Goal: Obtain resource: Download file/media

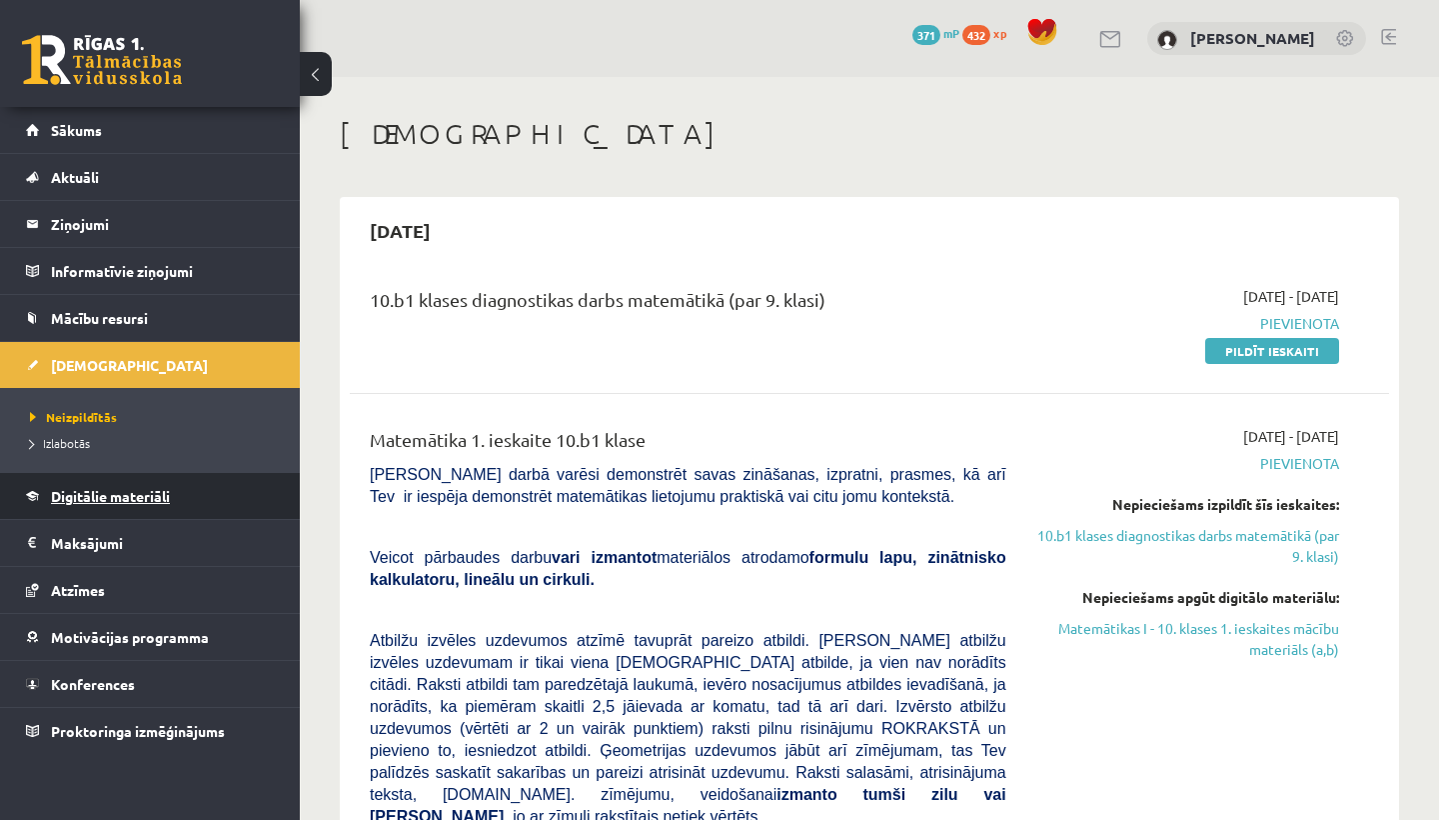
click at [101, 502] on span "Digitālie materiāli" at bounding box center [110, 496] width 119 height 18
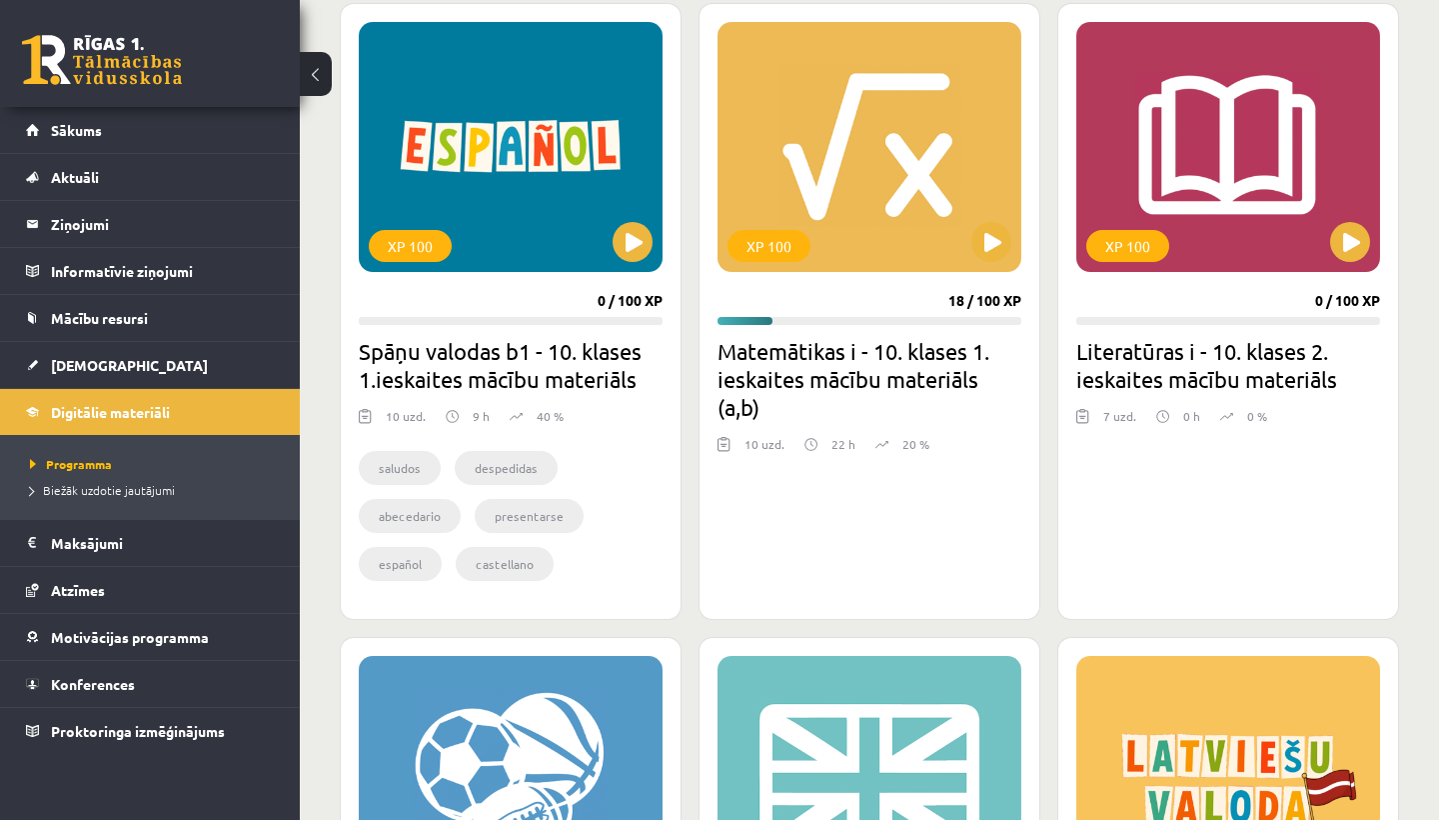
scroll to position [576, 0]
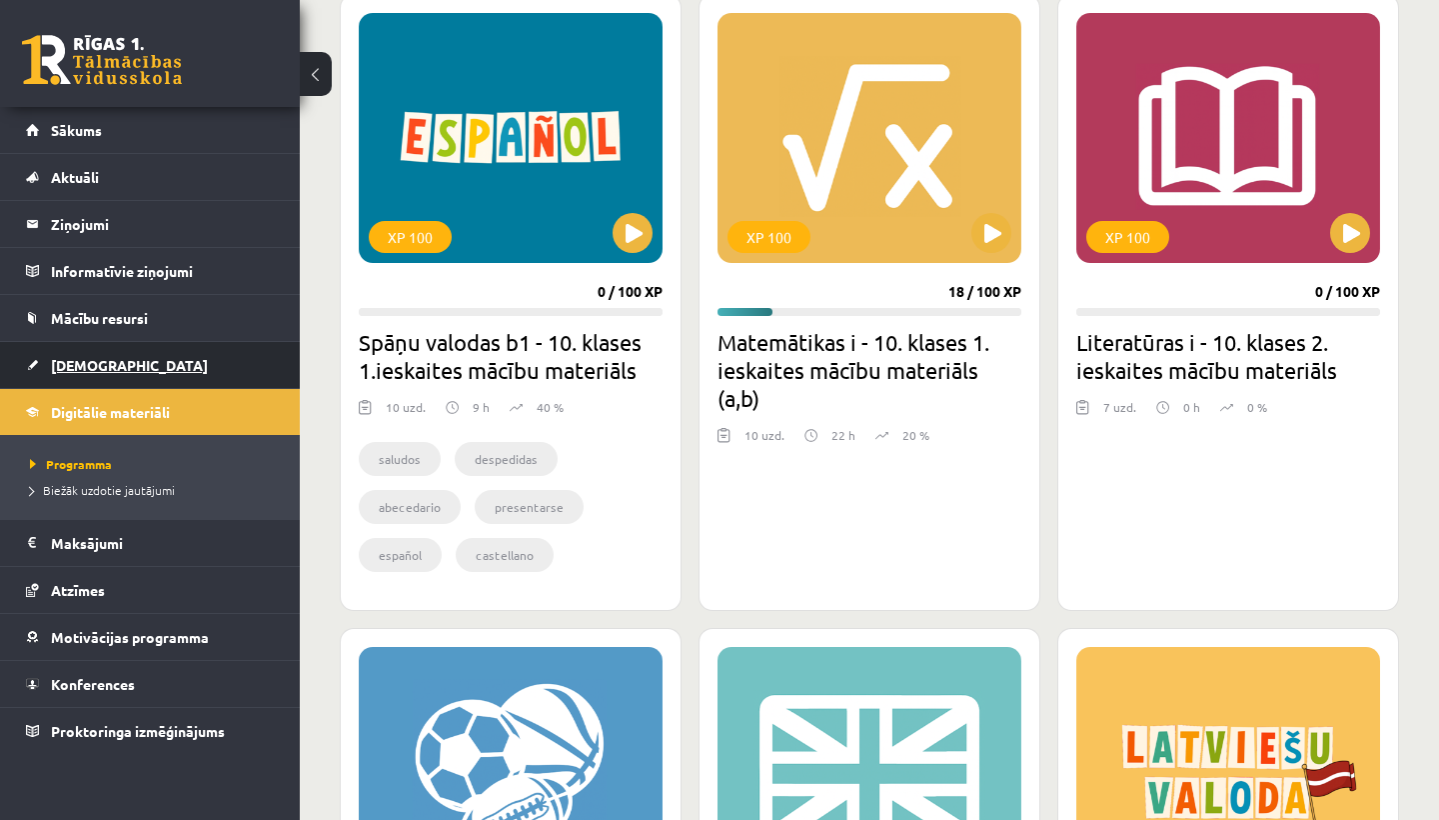
click at [92, 369] on span "[DEMOGRAPHIC_DATA]" at bounding box center [129, 365] width 157 height 18
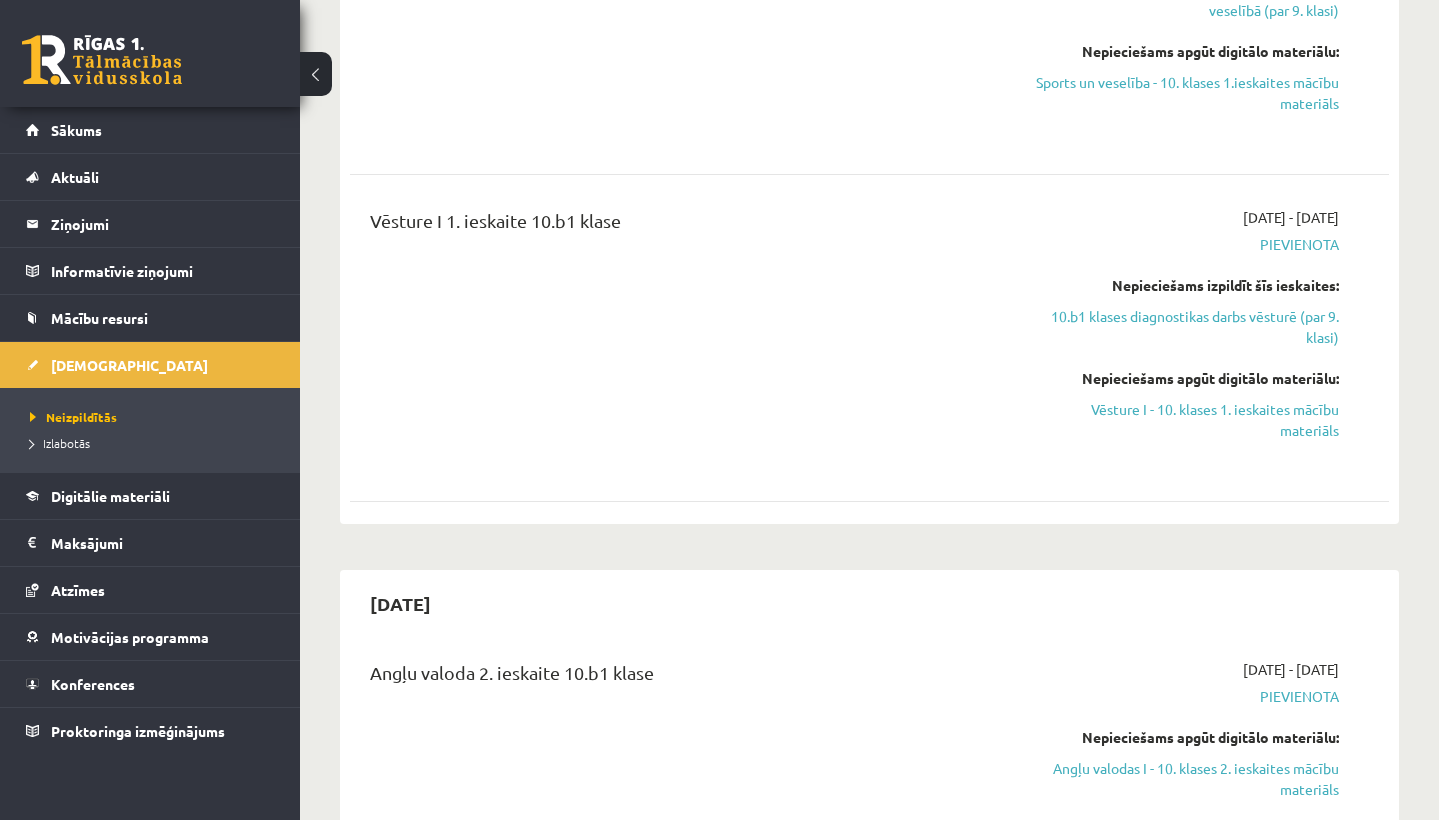
scroll to position [2487, 0]
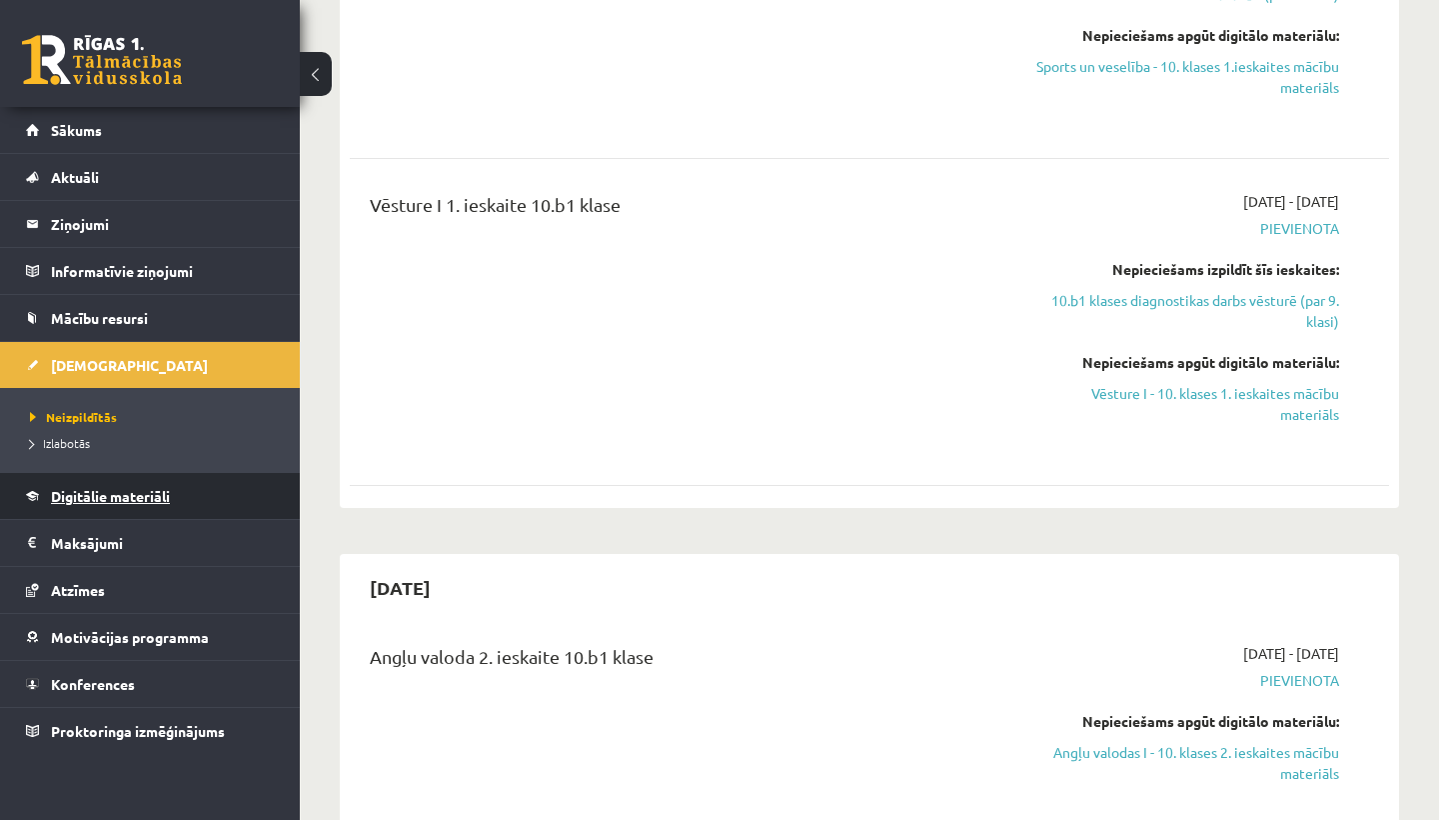
click at [98, 503] on span "Digitālie materiāli" at bounding box center [110, 496] width 119 height 18
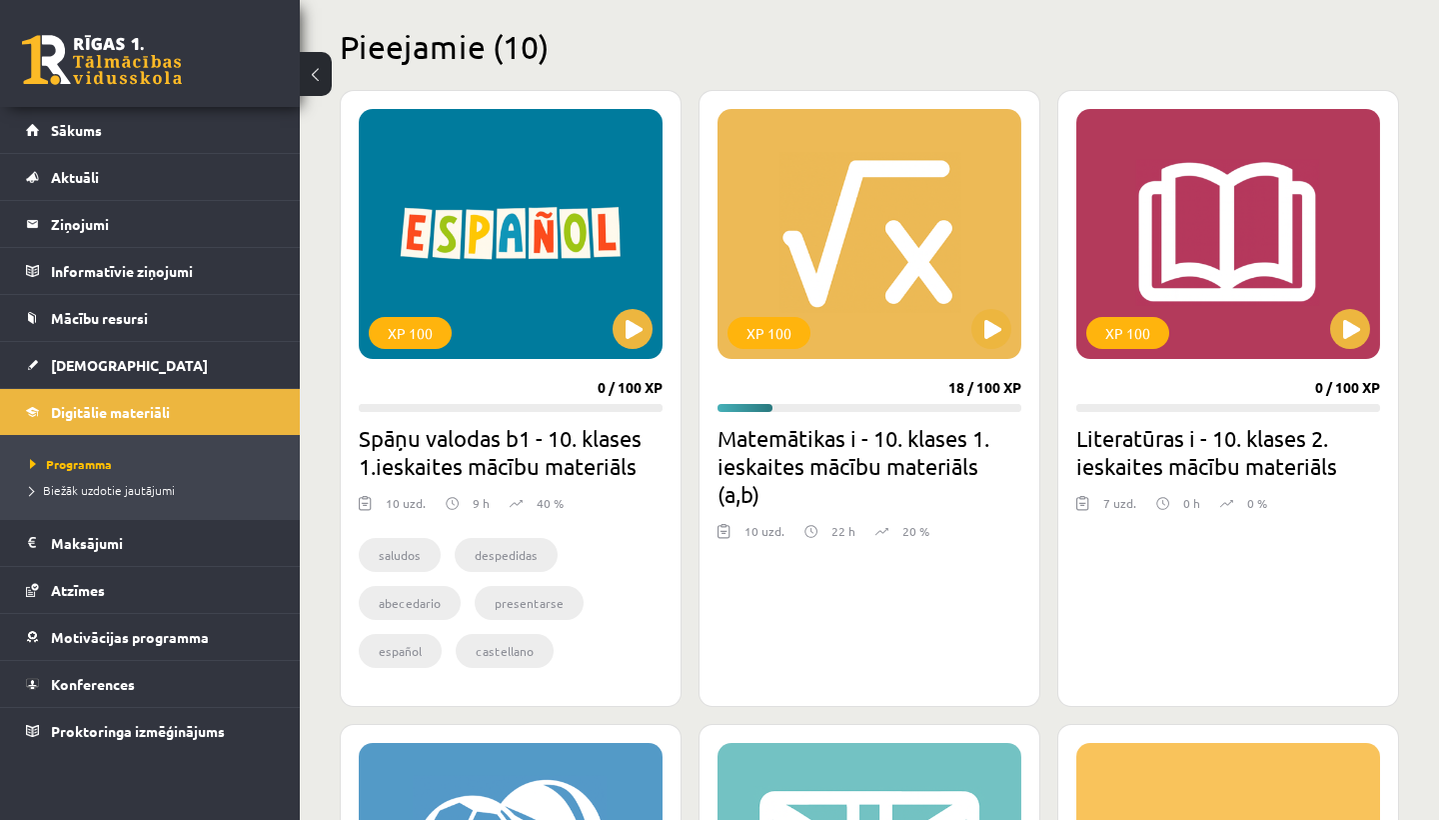
scroll to position [477, 0]
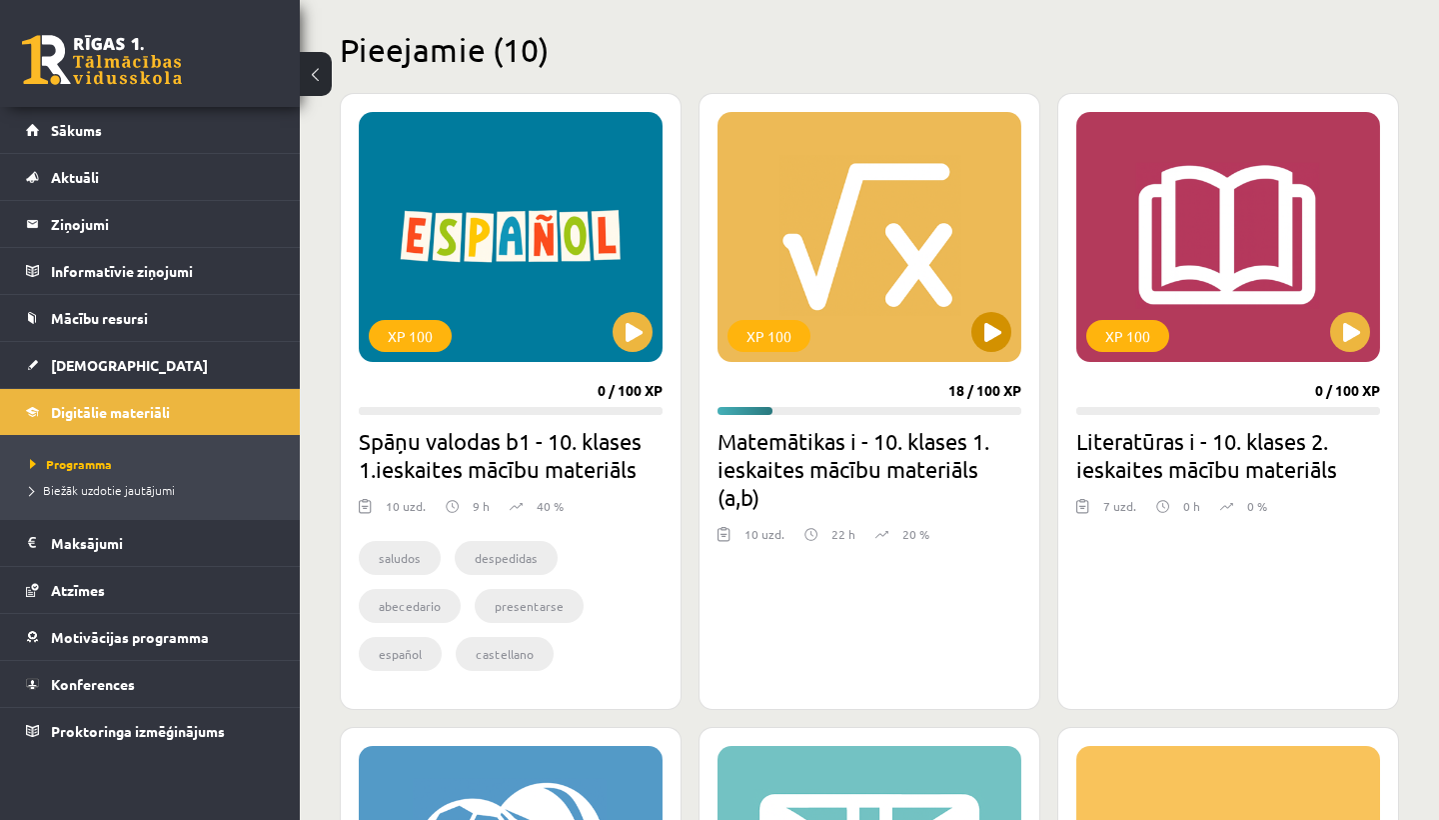
click at [735, 325] on button at bounding box center [992, 332] width 40 height 40
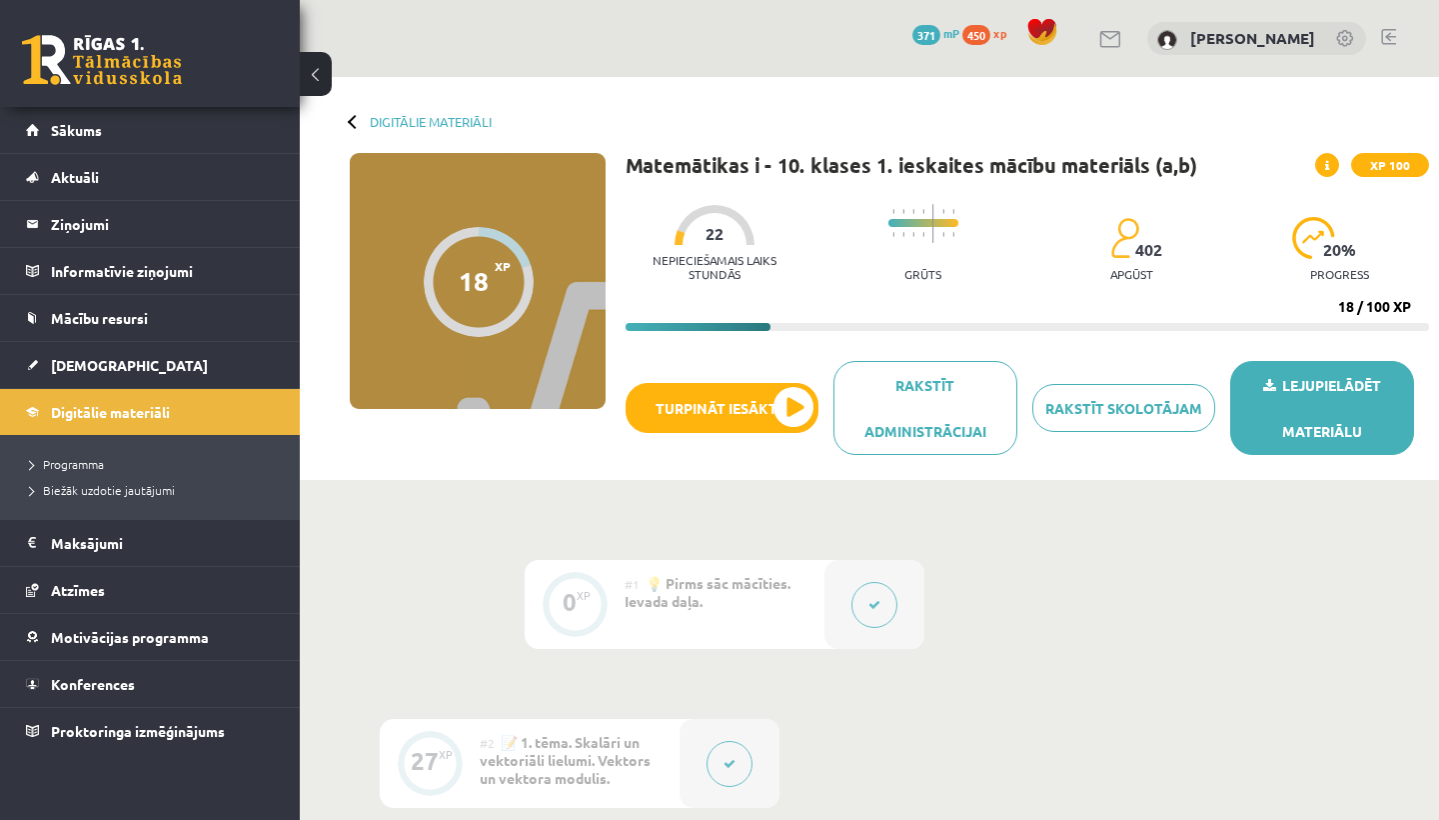
click at [1328, 420] on link "Lejupielādēt materiālu" at bounding box center [1322, 408] width 184 height 94
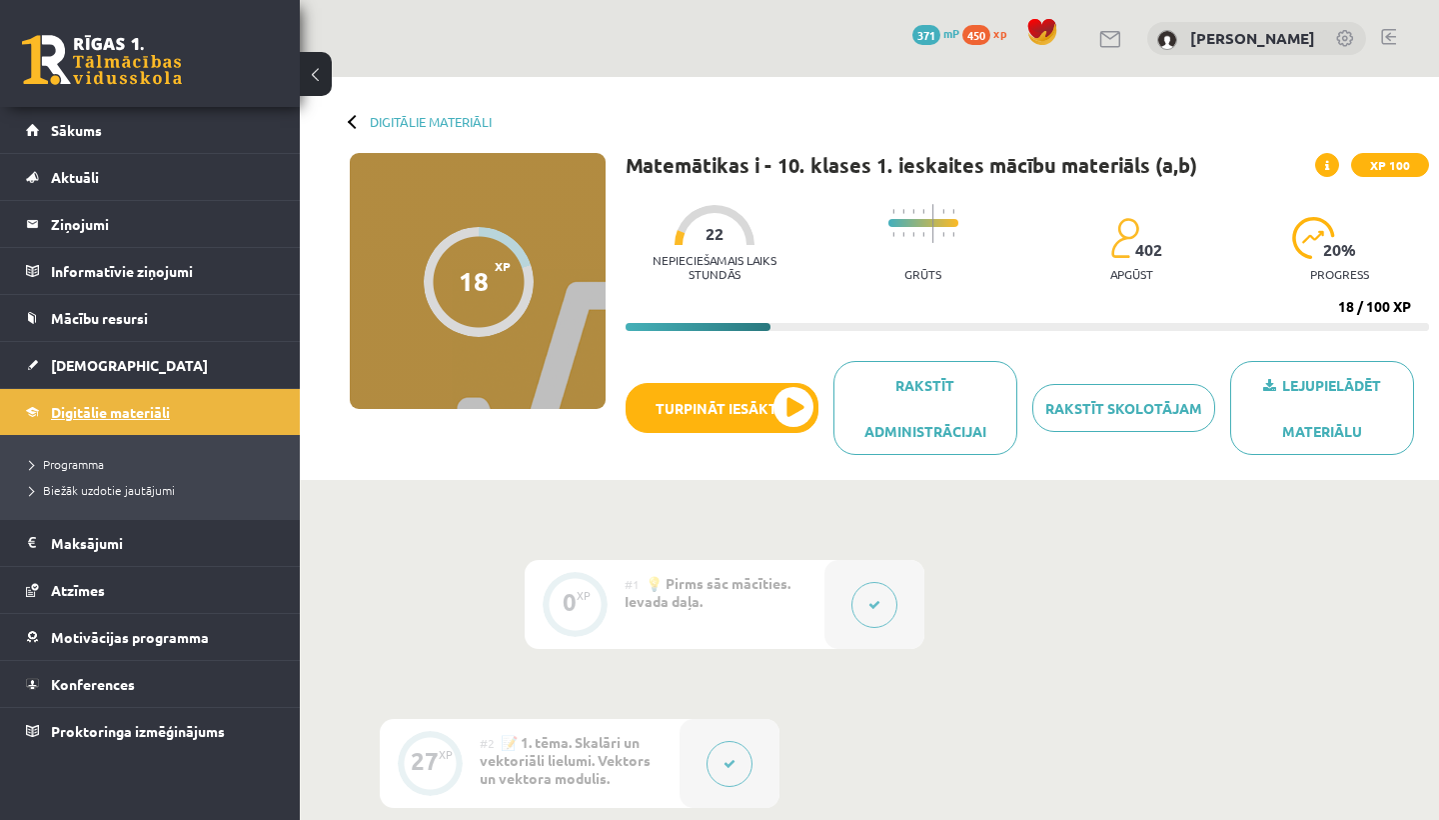
click at [112, 413] on span "Digitālie materiāli" at bounding box center [110, 412] width 119 height 18
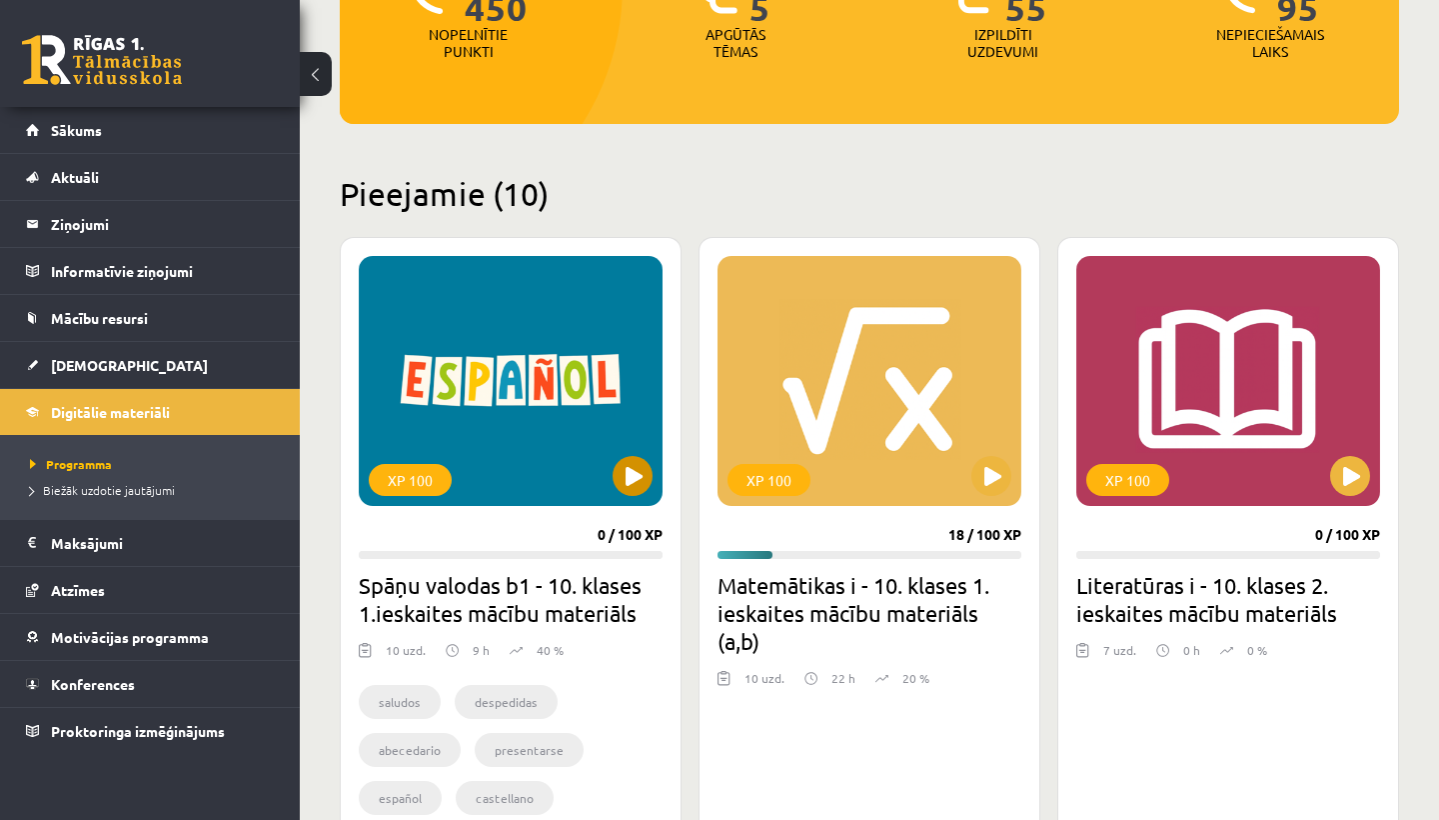
scroll to position [347, 0]
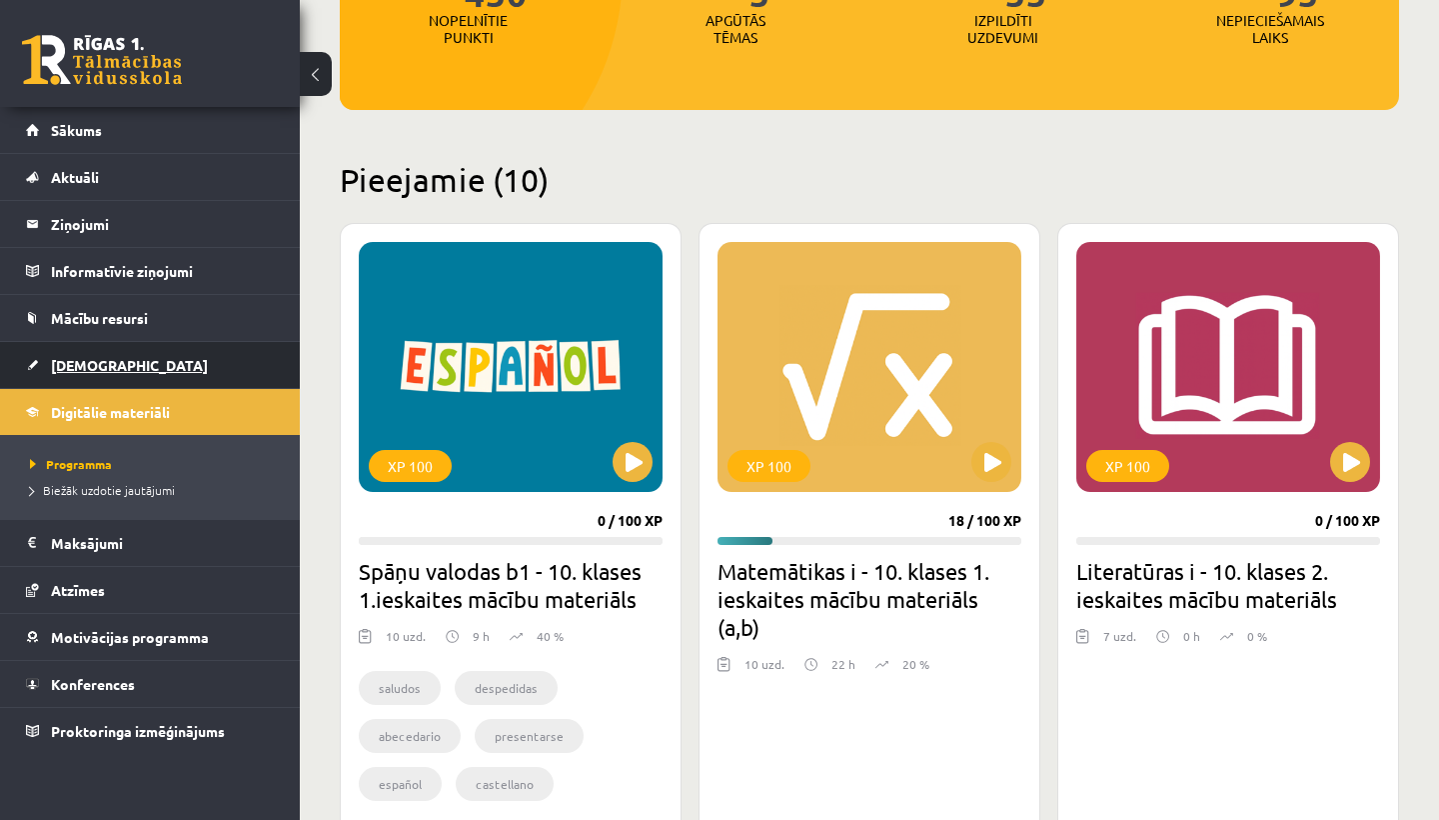
click at [54, 364] on span "[DEMOGRAPHIC_DATA]" at bounding box center [129, 365] width 157 height 18
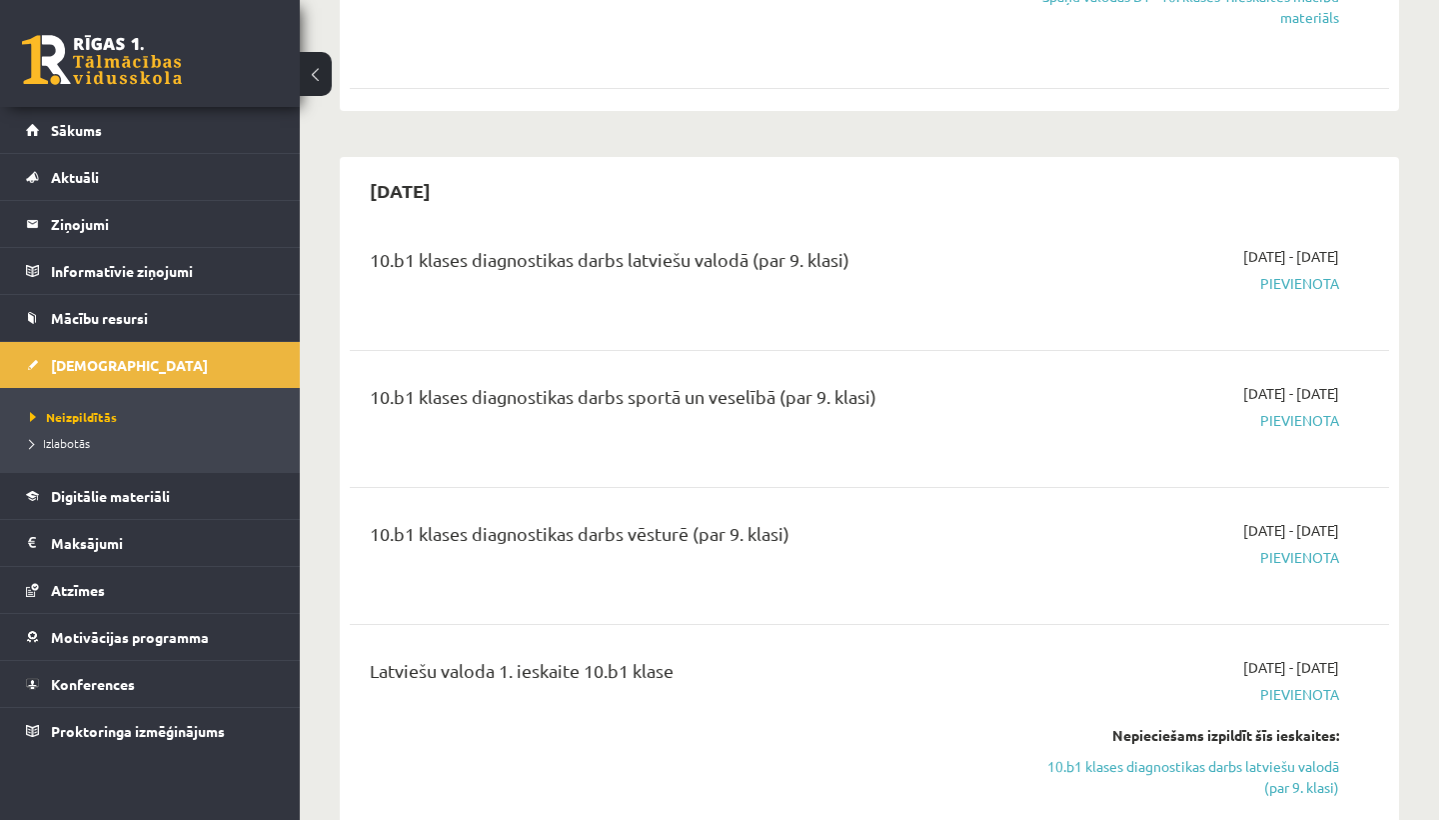
scroll to position [1369, 0]
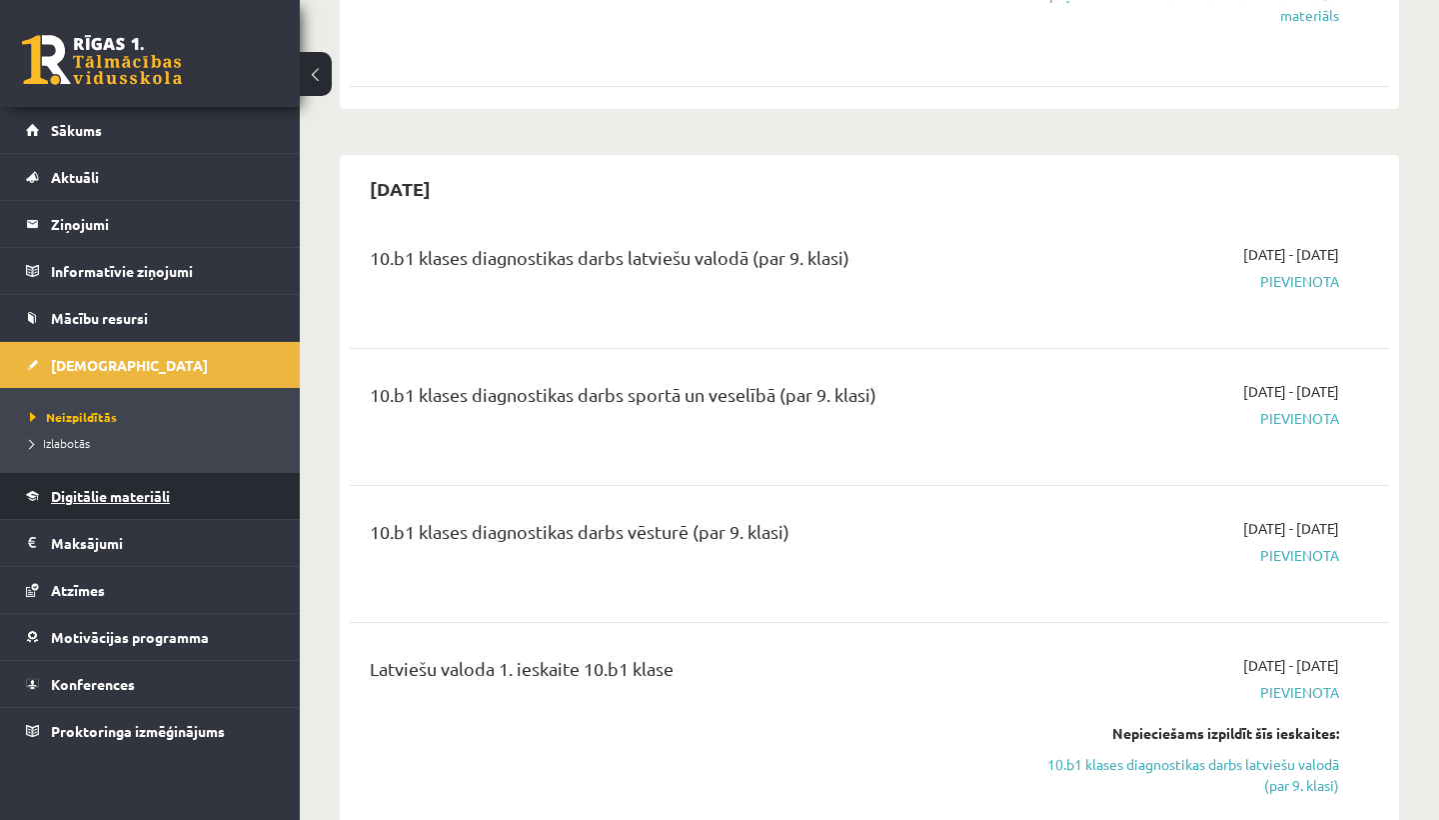
click at [87, 497] on span "Digitālie materiāli" at bounding box center [110, 496] width 119 height 18
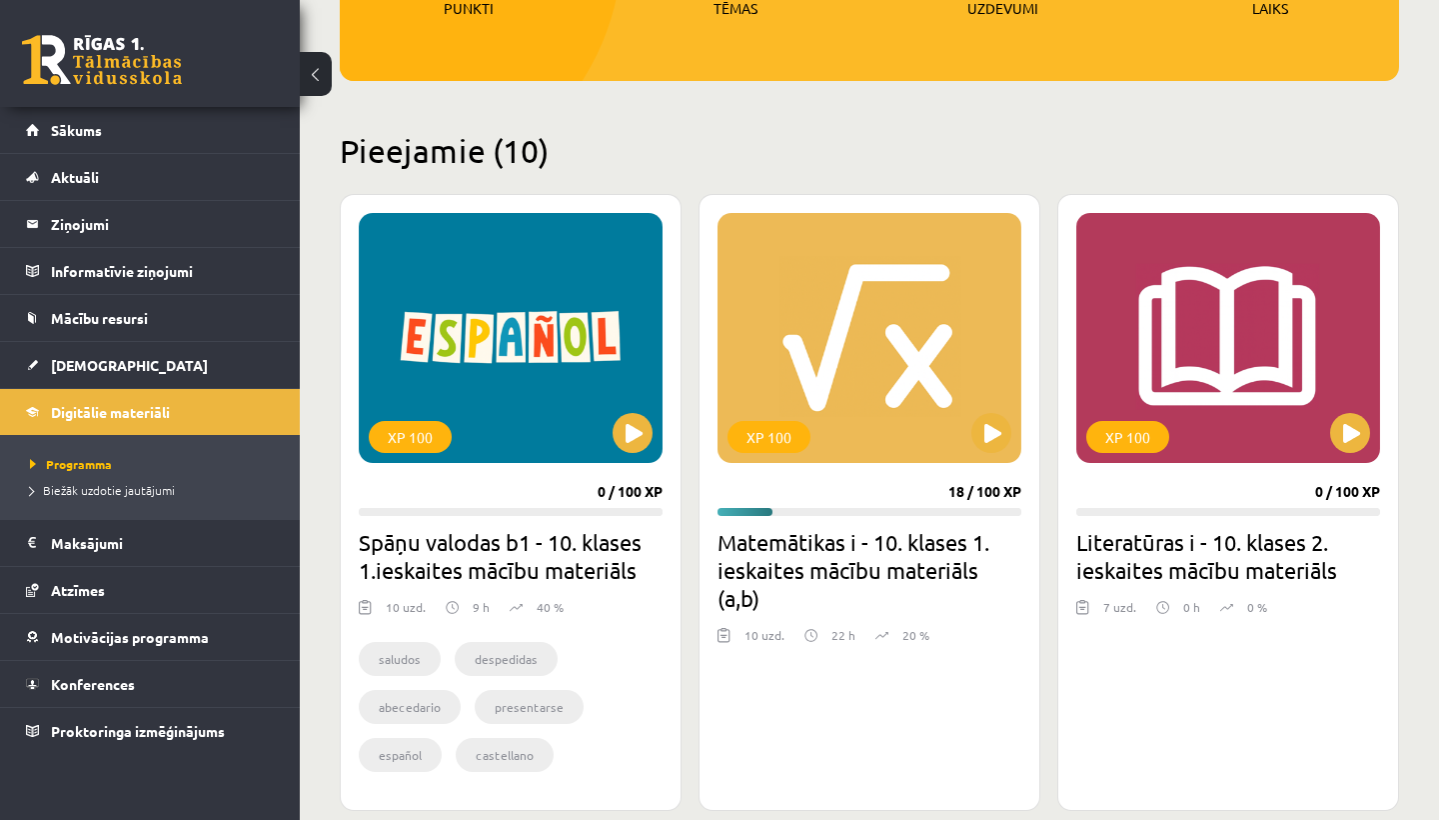
scroll to position [353, 0]
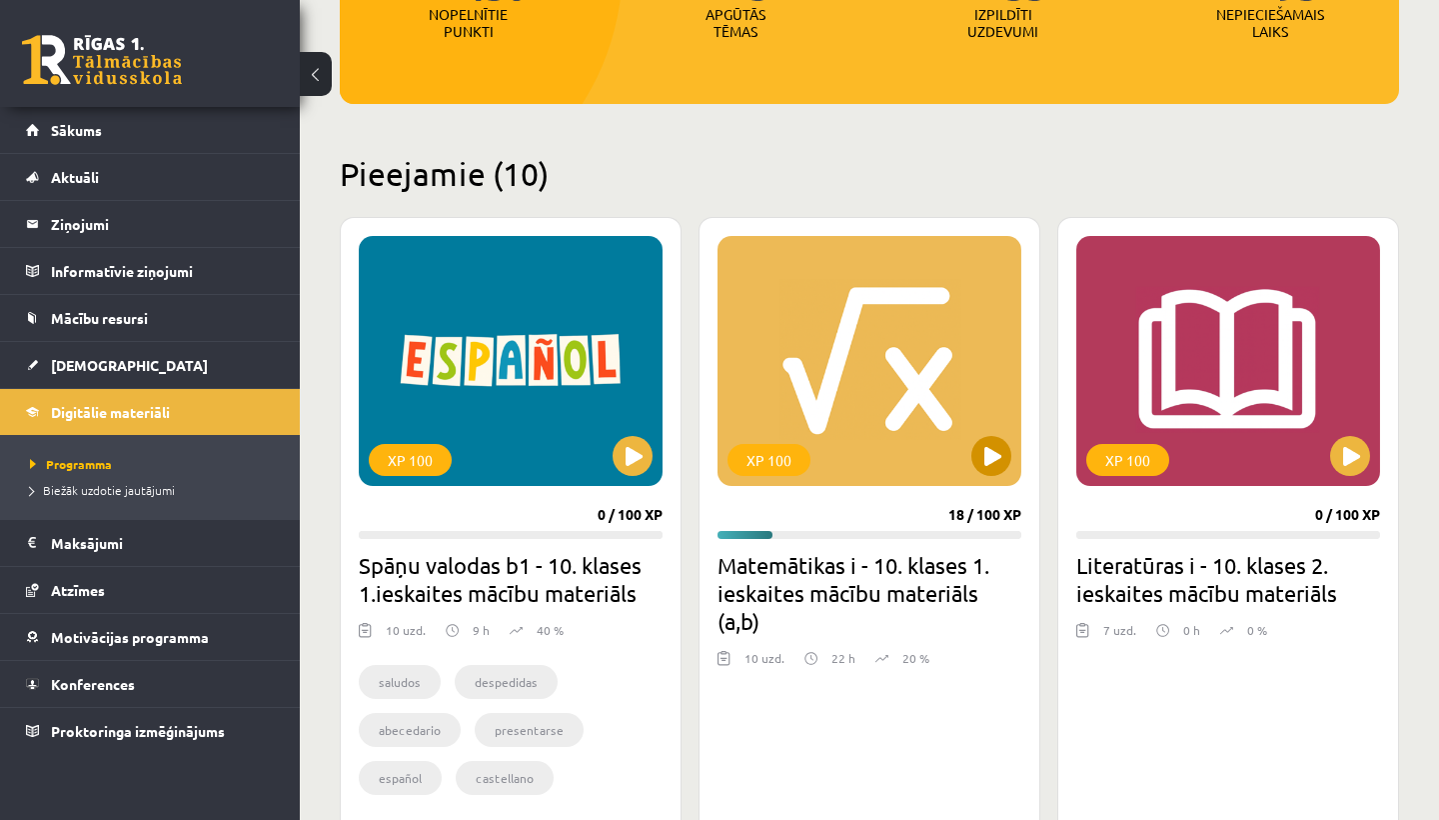
click at [982, 460] on button at bounding box center [992, 456] width 40 height 40
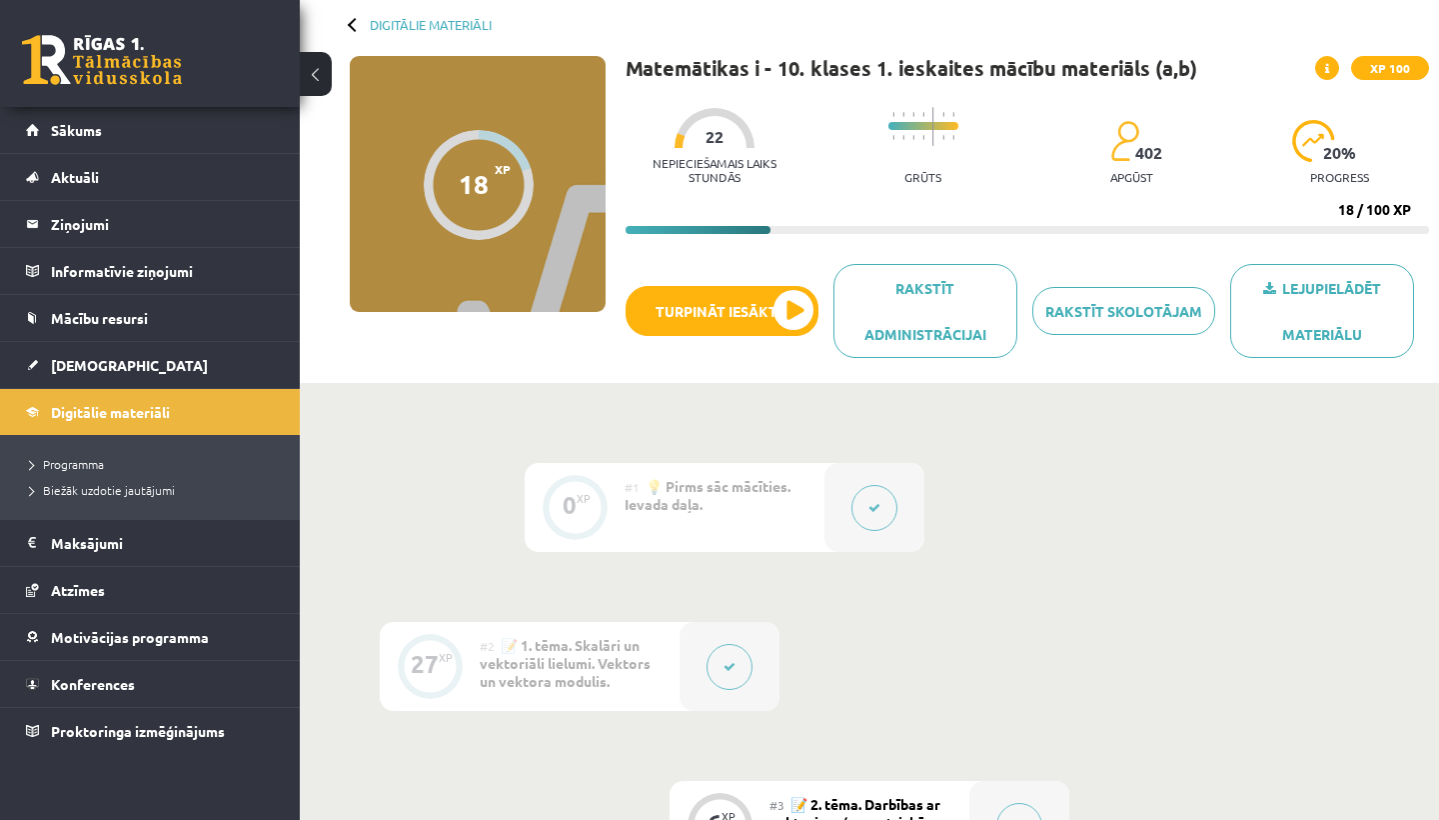
scroll to position [99, 0]
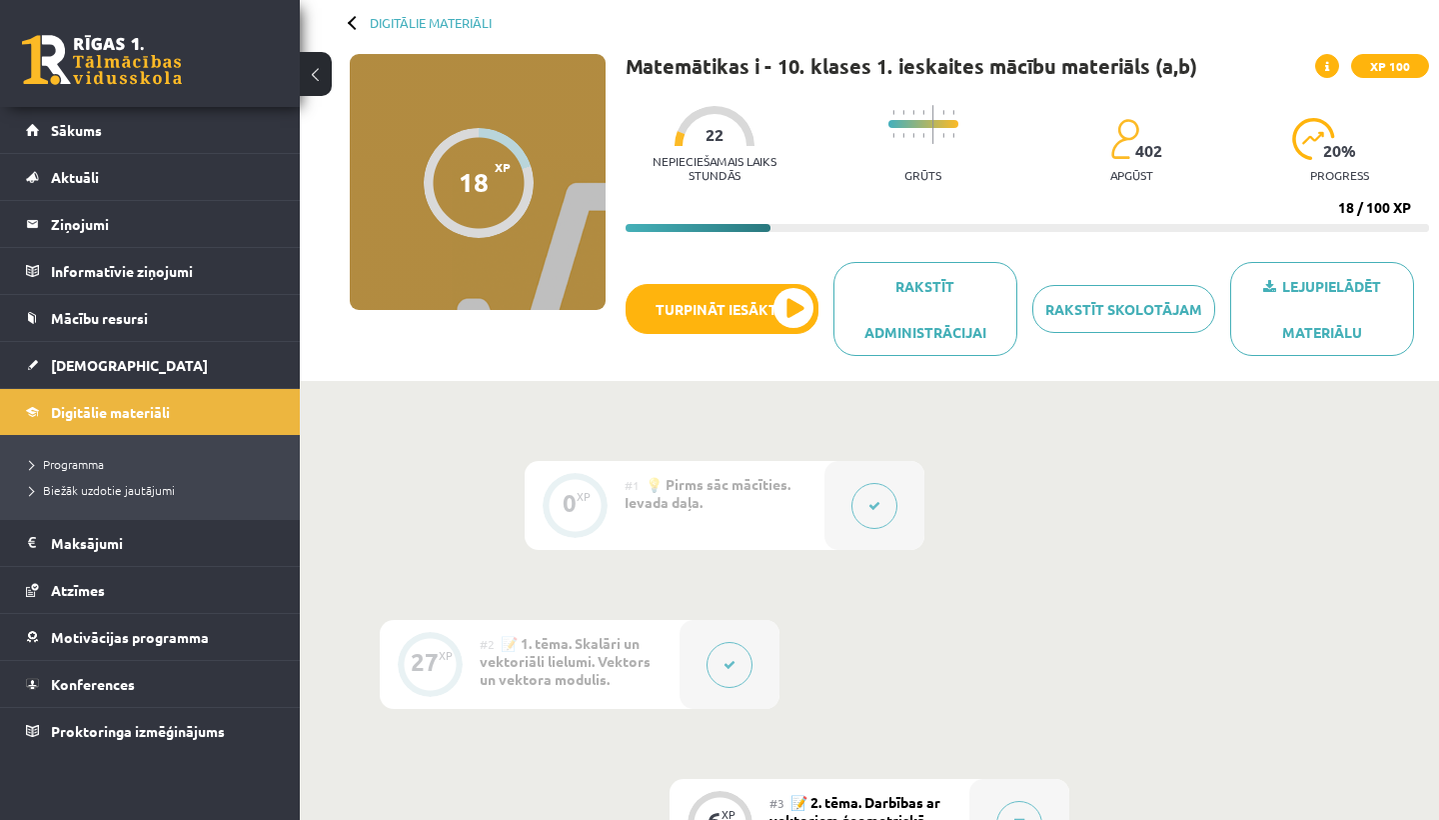
click at [678, 135] on div at bounding box center [715, 126] width 80 height 40
click at [729, 157] on p "Nepieciešamais laiks stundās" at bounding box center [715, 168] width 179 height 28
click at [712, 140] on span "22" at bounding box center [715, 135] width 18 height 18
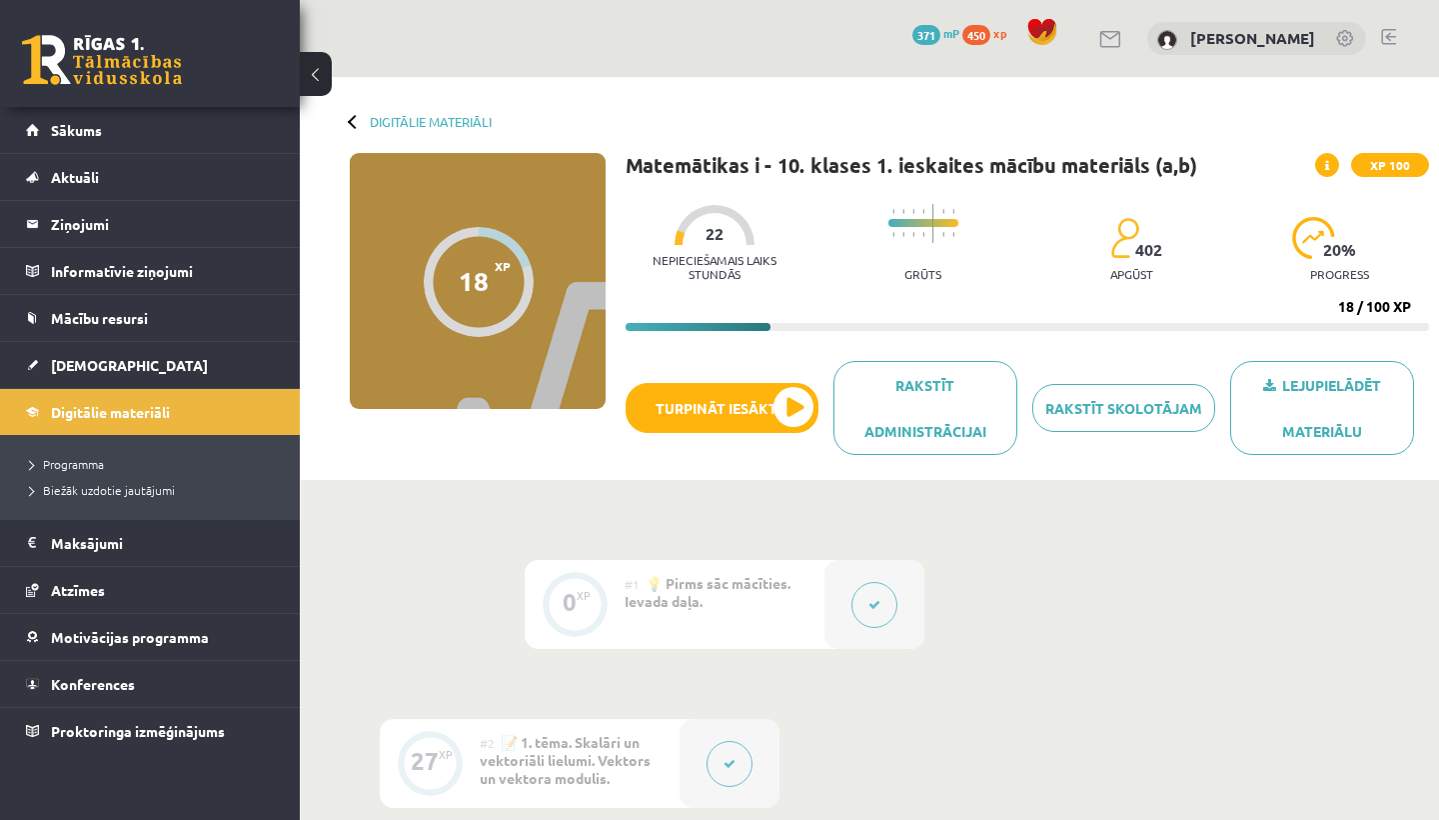
scroll to position [0, 0]
click at [413, 128] on link "Digitālie materiāli" at bounding box center [431, 121] width 122 height 15
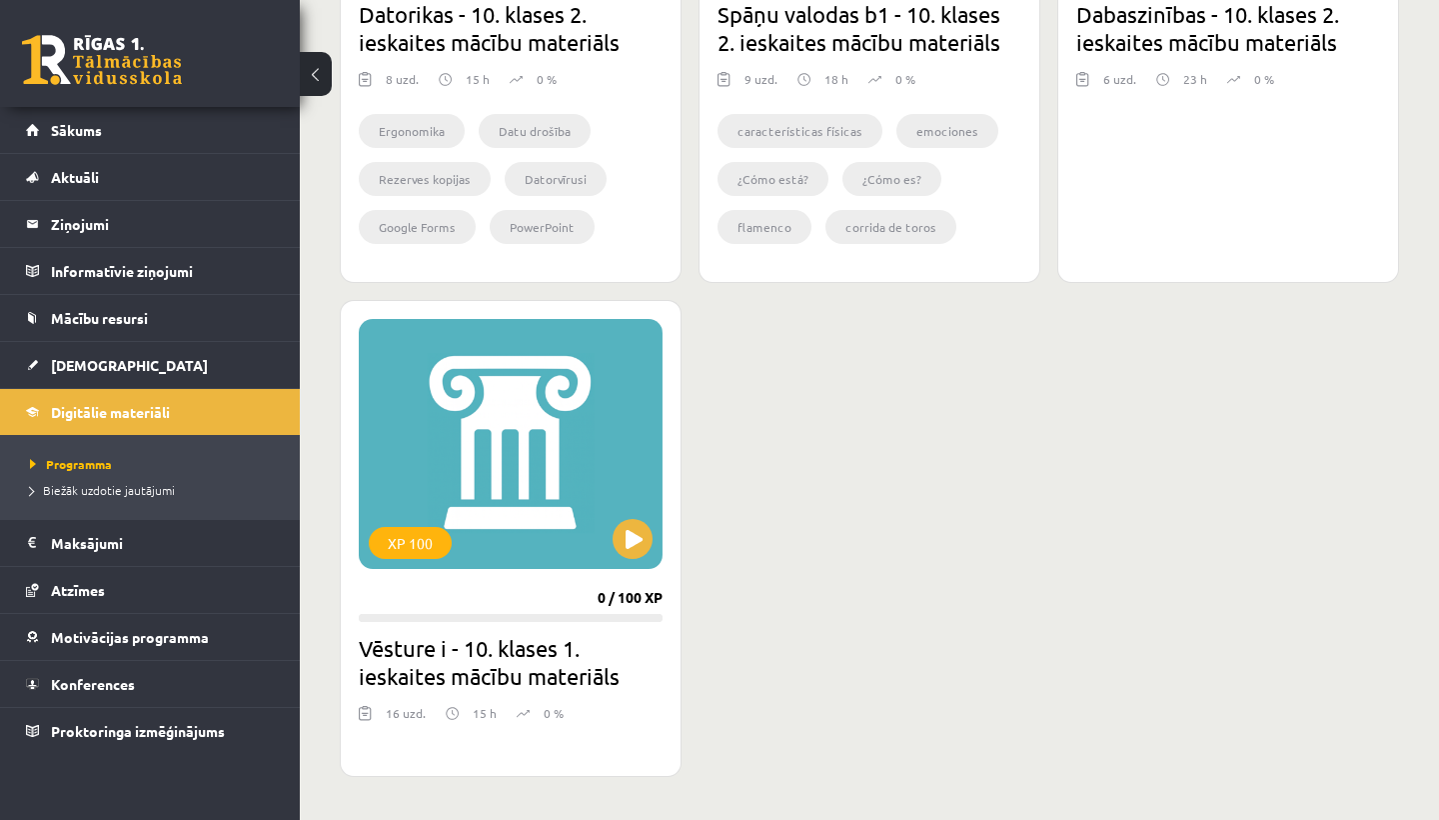
scroll to position [2135, 0]
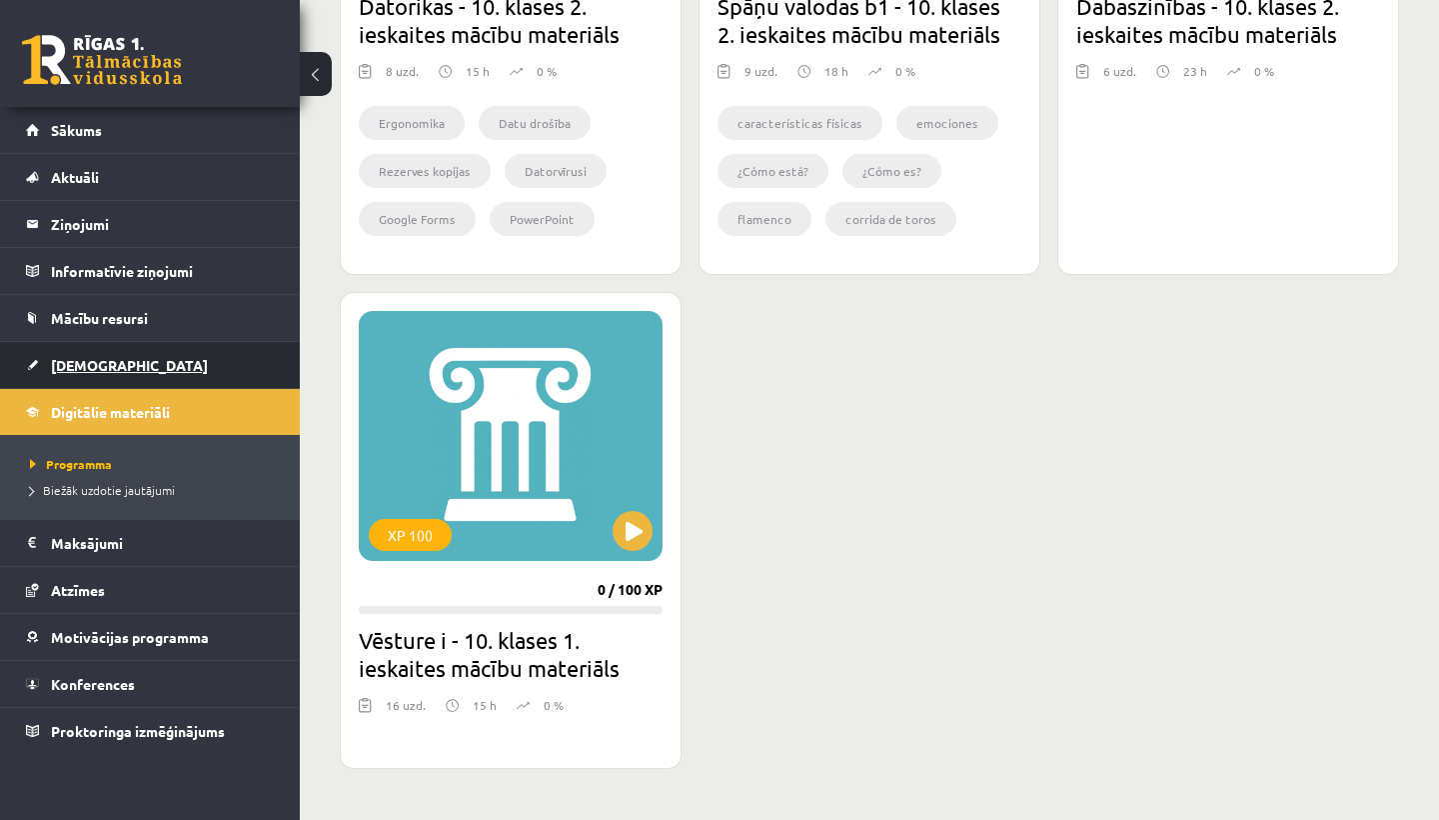
click at [54, 356] on link "[DEMOGRAPHIC_DATA]" at bounding box center [150, 365] width 249 height 46
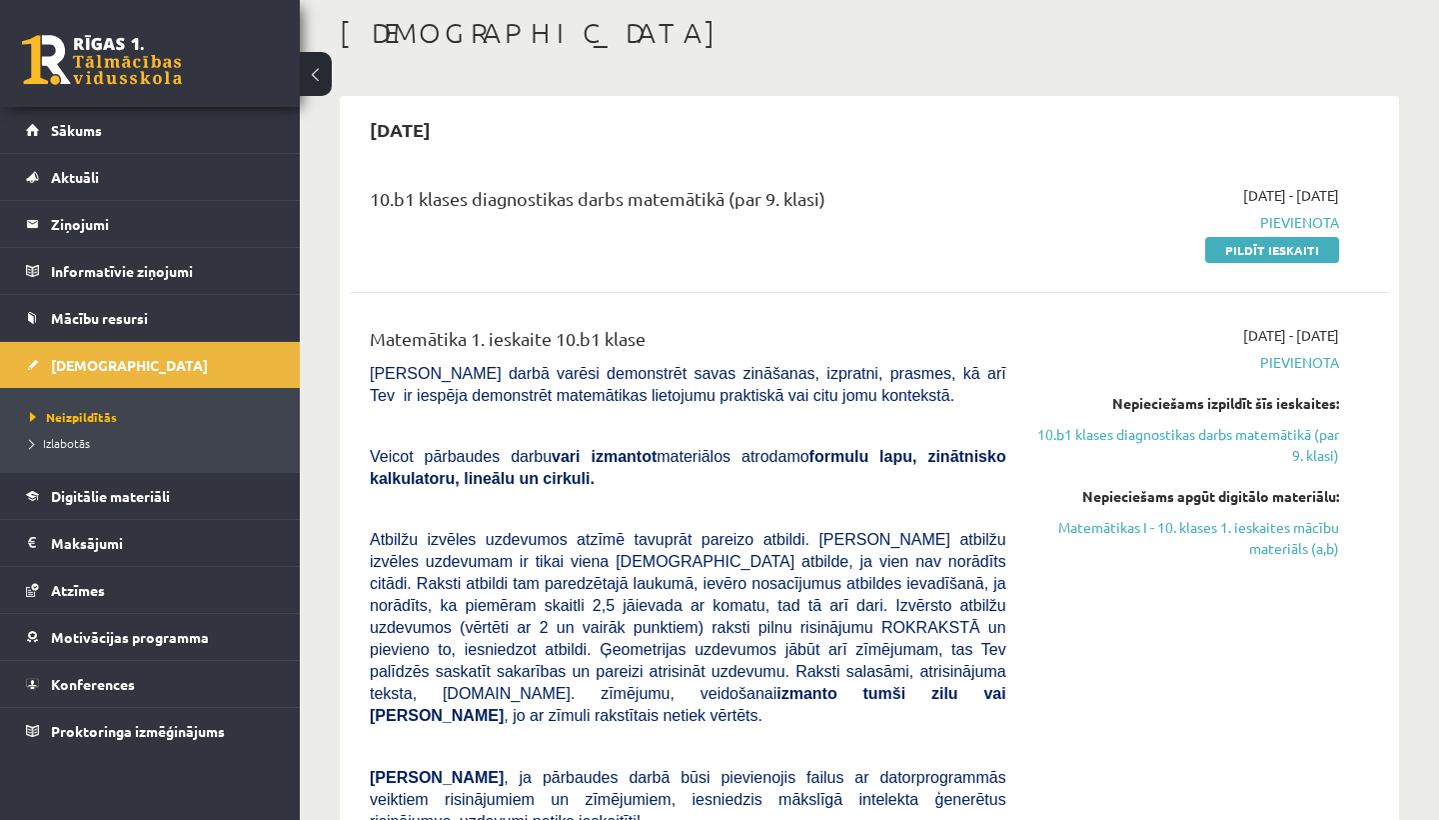
scroll to position [96, 0]
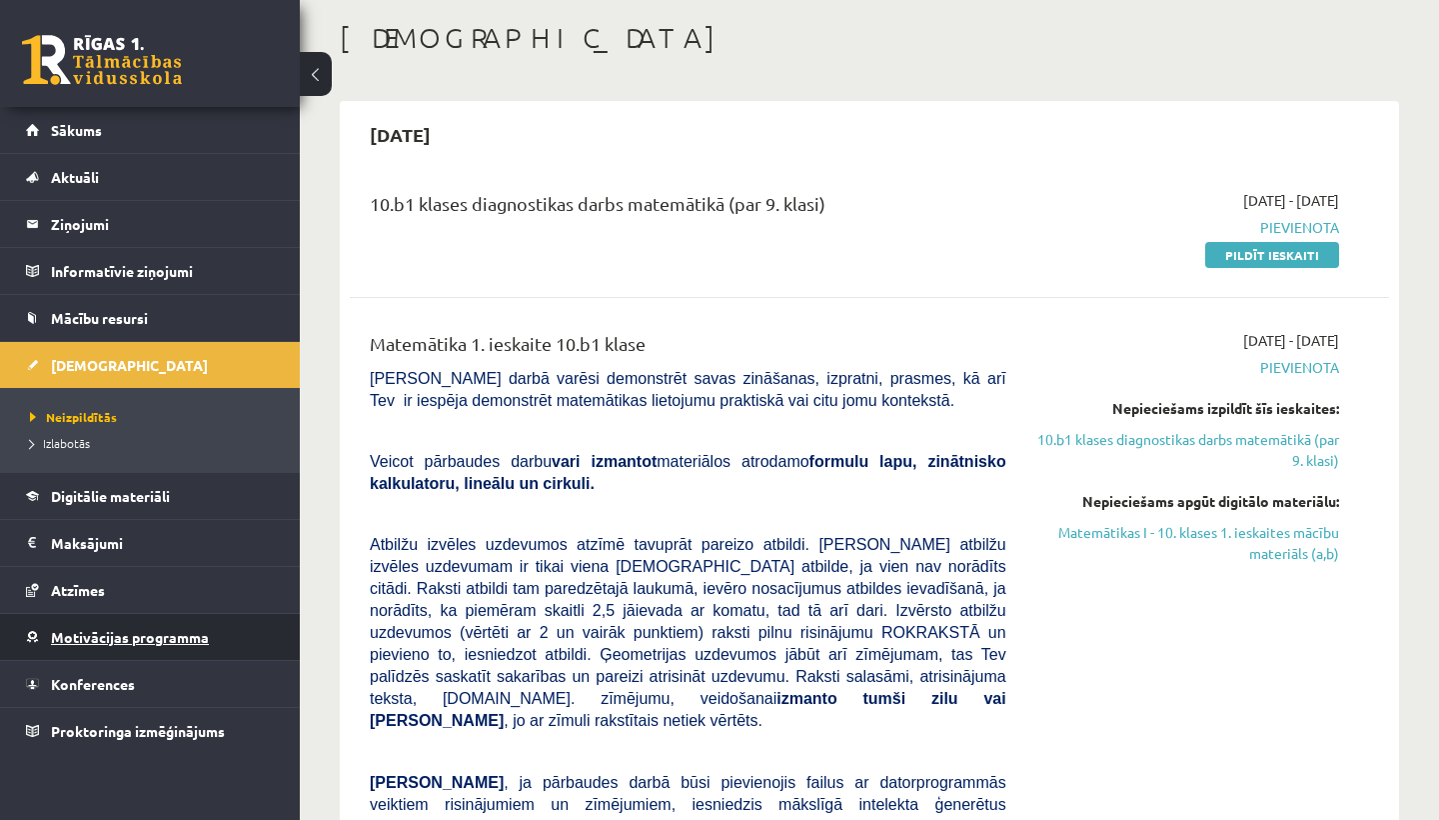
click at [128, 640] on span "Motivācijas programma" at bounding box center [130, 637] width 158 height 18
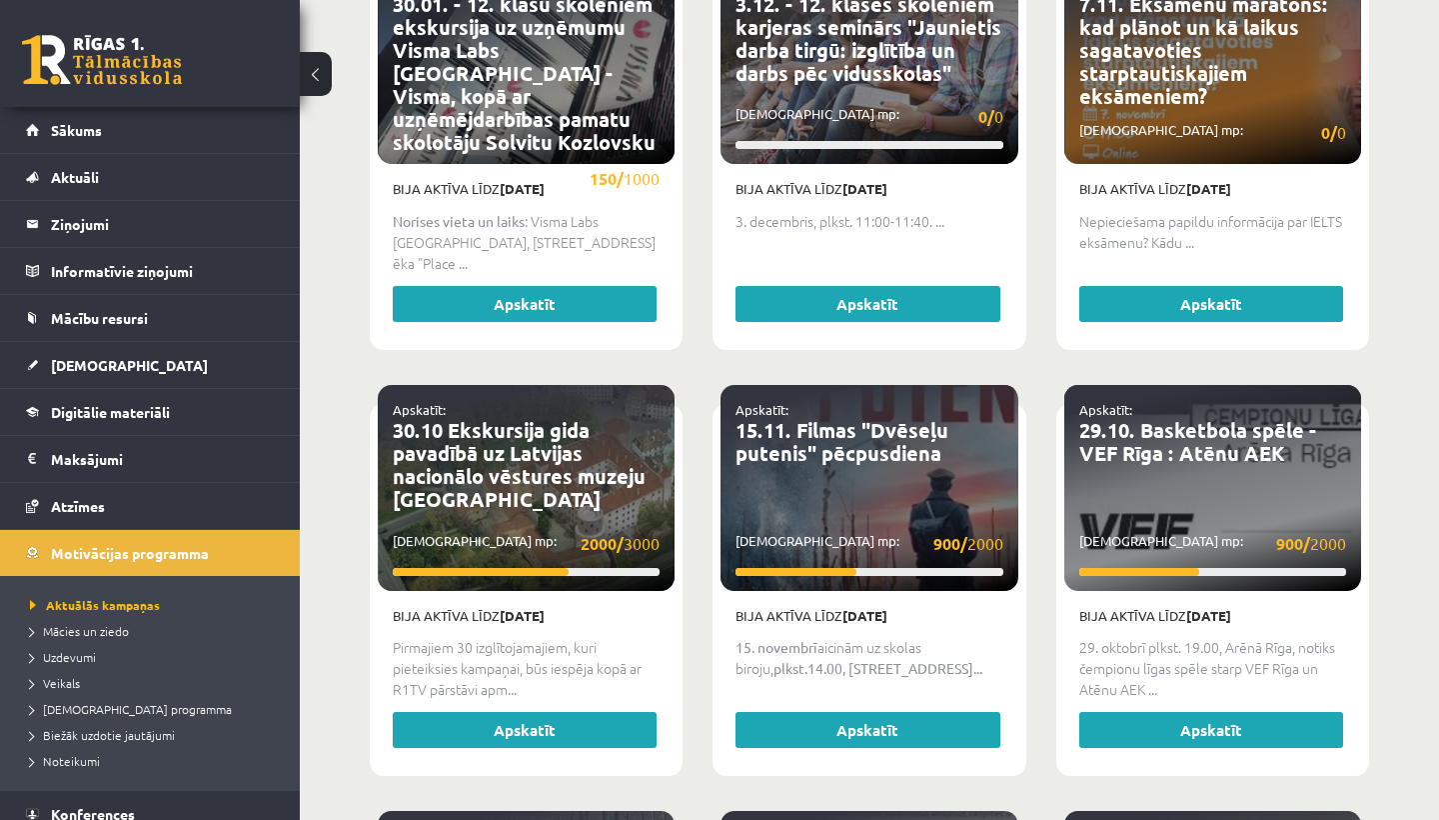
scroll to position [2335, 0]
